Goal: Task Accomplishment & Management: Manage account settings

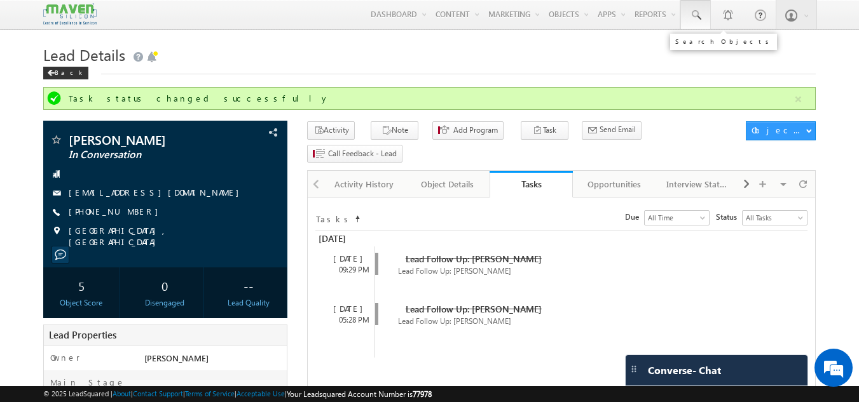
click at [695, 14] on span at bounding box center [695, 15] width 13 height 13
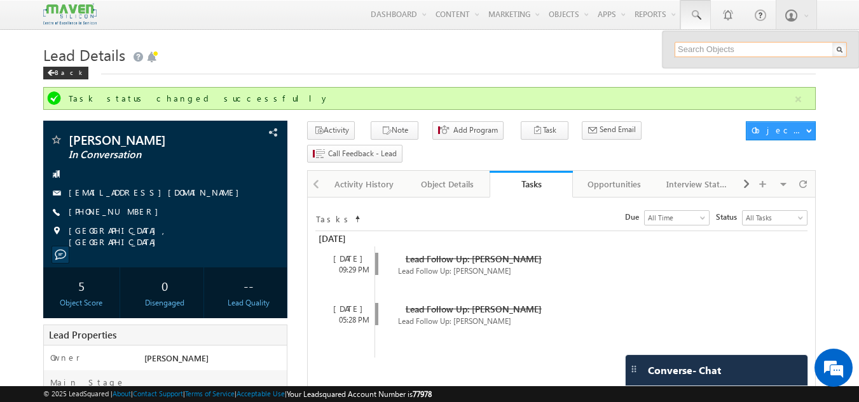
paste input "9447556704"
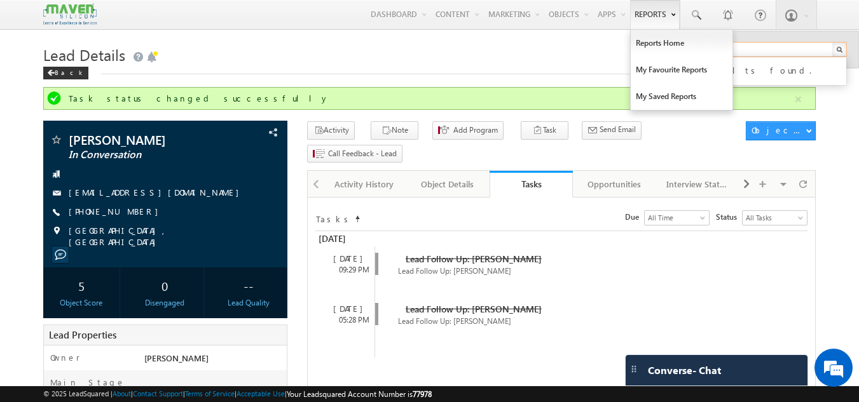
type input "9447556704"
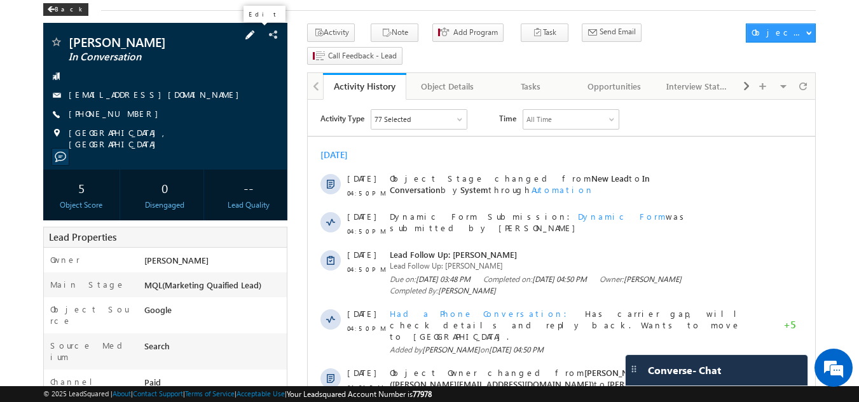
click at [257, 34] on span at bounding box center [250, 35] width 14 height 14
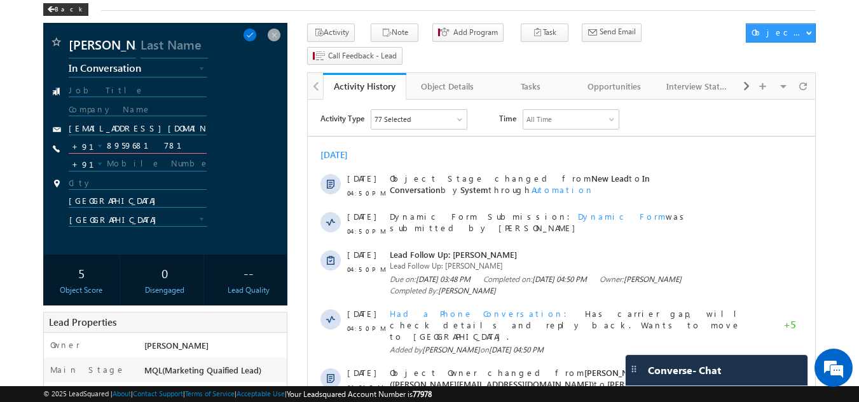
click at [156, 147] on input "8959681781" at bounding box center [138, 146] width 139 height 15
click at [279, 35] on span at bounding box center [274, 35] width 14 height 14
